Goal: Navigation & Orientation: Go to known website

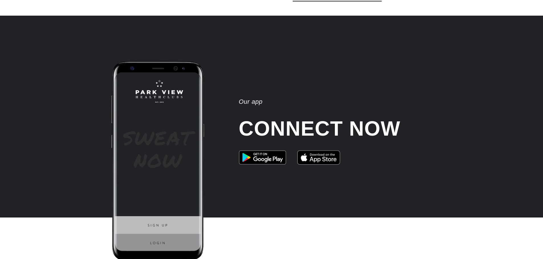
scroll to position [854, 0]
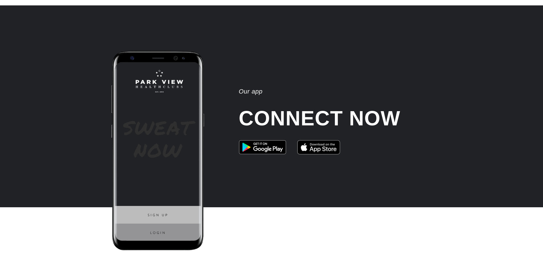
click at [307, 152] on img at bounding box center [318, 147] width 43 height 14
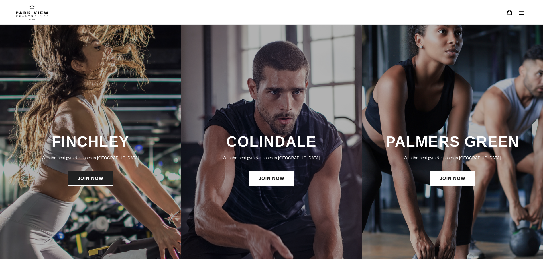
click at [100, 178] on link "JOIN NOW" at bounding box center [90, 178] width 45 height 15
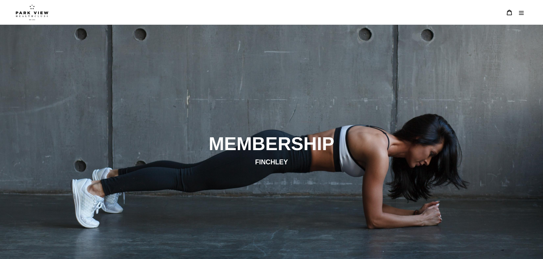
click at [33, 11] on img at bounding box center [32, 12] width 33 height 16
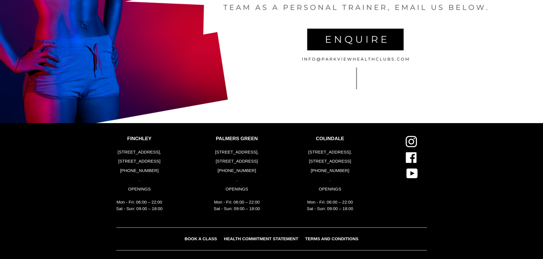
scroll to position [1317, 0]
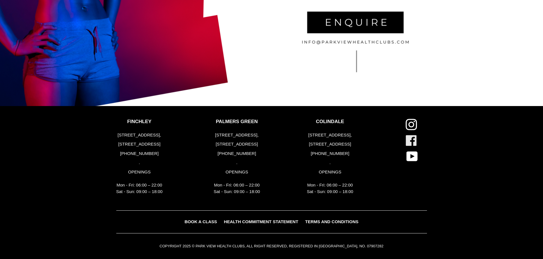
click at [411, 136] on icon at bounding box center [411, 141] width 11 height 11
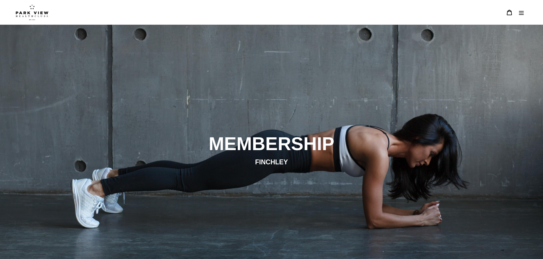
click at [38, 12] on img at bounding box center [32, 12] width 33 height 16
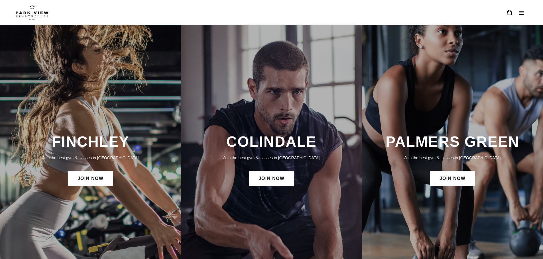
click at [36, 12] on img at bounding box center [32, 12] width 33 height 16
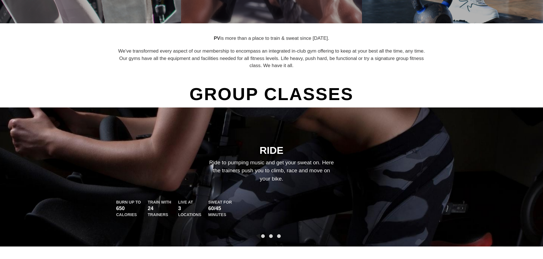
scroll to position [342, 0]
